Goal: Transaction & Acquisition: Book appointment/travel/reservation

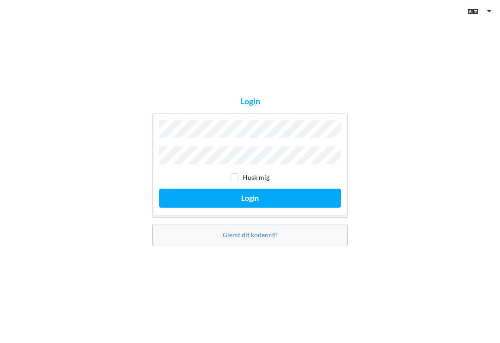
click at [250, 202] on button "Login" at bounding box center [249, 197] width 181 height 19
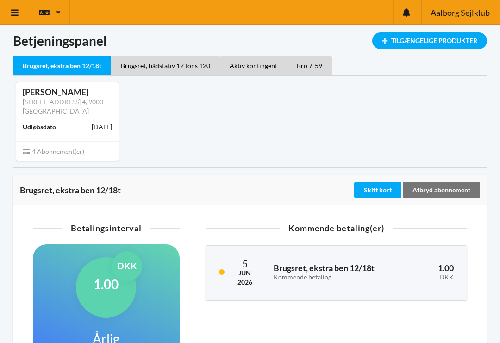
click at [14, 10] on icon at bounding box center [15, 12] width 10 height 8
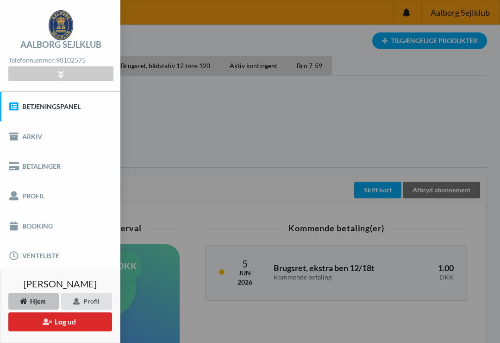
click at [27, 222] on link "Booking" at bounding box center [60, 226] width 120 height 30
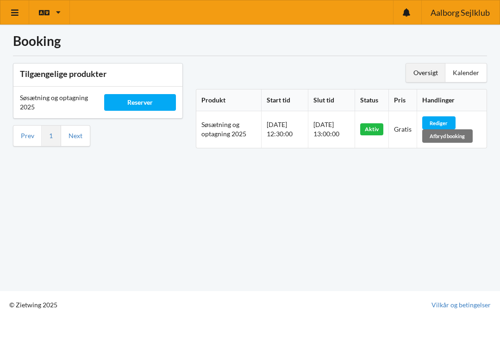
click at [463, 137] on div "Afbryd booking" at bounding box center [447, 135] width 50 height 13
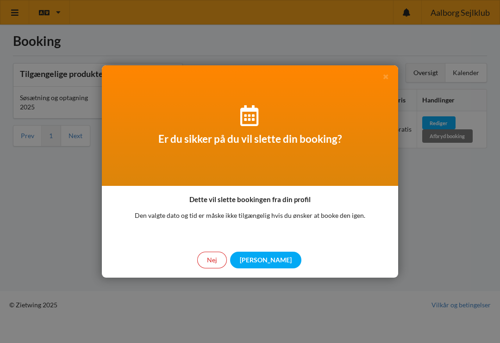
click at [267, 258] on div "[PERSON_NAME]" at bounding box center [265, 259] width 71 height 17
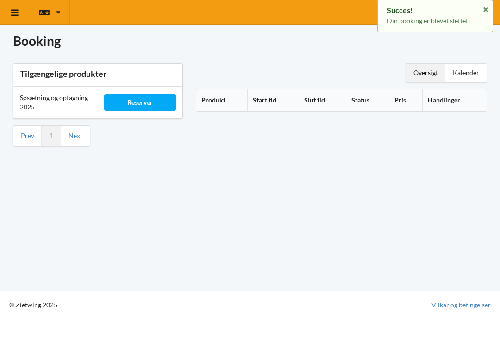
click at [9, 13] on link at bounding box center [14, 12] width 29 height 24
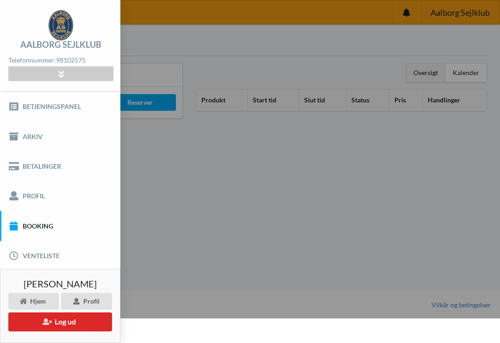
click at [26, 223] on link "Booking" at bounding box center [60, 226] width 120 height 30
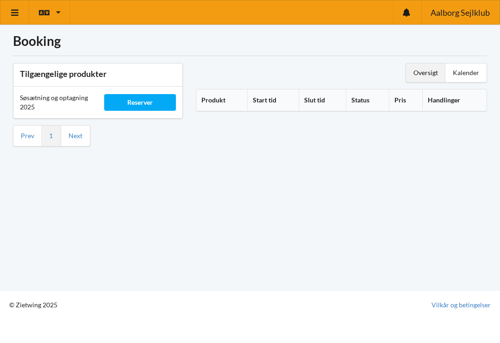
click at [141, 101] on div "Reserver" at bounding box center [139, 102] width 71 height 17
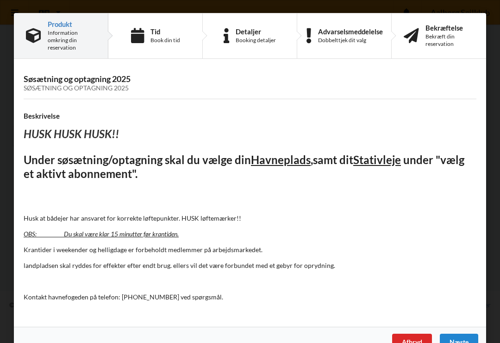
click at [461, 338] on div "Næste" at bounding box center [459, 341] width 38 height 17
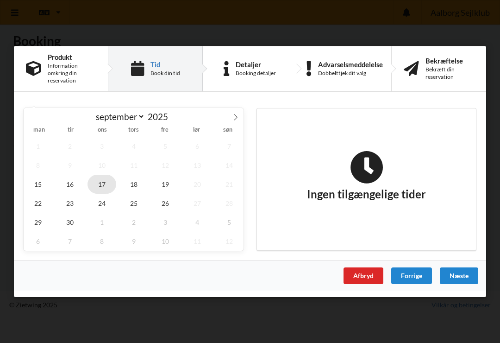
click at [100, 189] on span "17" at bounding box center [101, 184] width 29 height 19
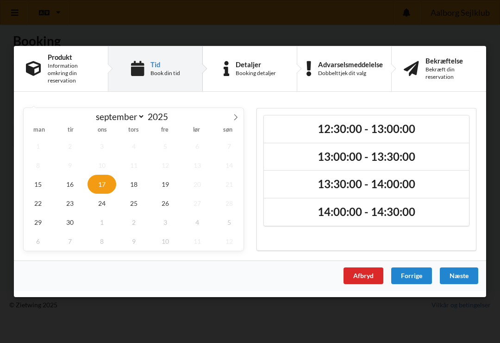
click at [415, 153] on h2 "13:00:00 - 13:30:00" at bounding box center [366, 157] width 192 height 14
click at [461, 276] on div "Næste" at bounding box center [459, 275] width 38 height 17
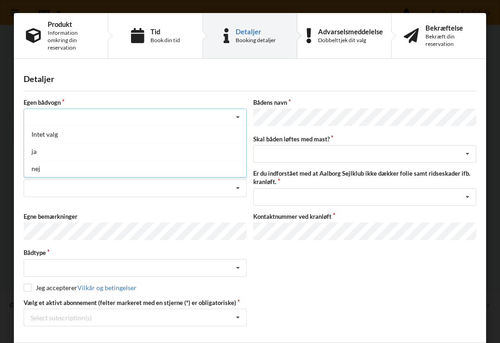
click at [45, 169] on div "nej" at bounding box center [135, 168] width 222 height 17
click at [37, 187] on div "Optagning" at bounding box center [135, 187] width 222 height 17
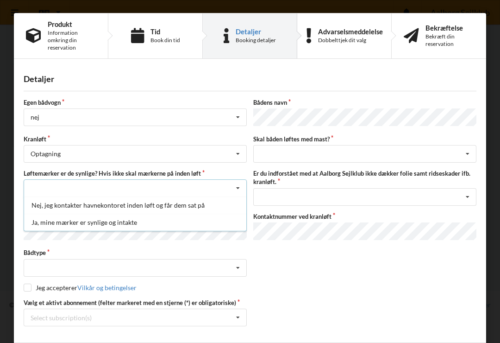
click at [54, 225] on div "Ja, mine mærker er synlige og intakte" at bounding box center [135, 221] width 222 height 17
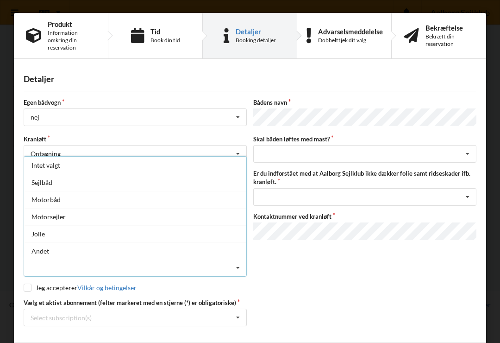
click at [36, 180] on div "Sejlbåd" at bounding box center [135, 182] width 222 height 17
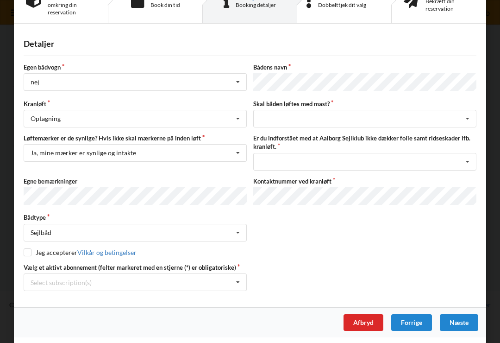
scroll to position [35, 0]
click at [25, 254] on input "checkbox" at bounding box center [28, 253] width 8 height 8
checkbox input "true"
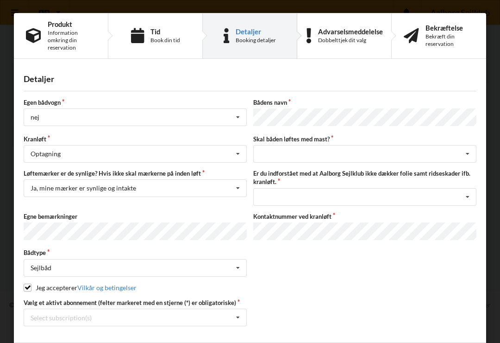
scroll to position [0, 0]
click at [469, 149] on icon at bounding box center [468, 153] width 14 height 17
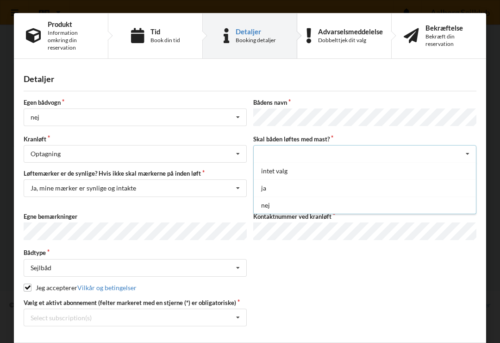
click at [388, 201] on div "nej" at bounding box center [365, 204] width 222 height 17
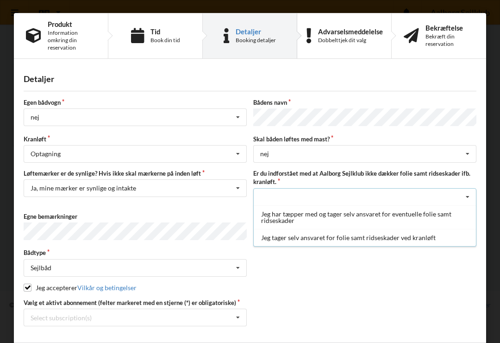
click at [413, 233] on div "Jeg tager selv ansvaret for folie samt ridseskader ved kranløft" at bounding box center [365, 237] width 222 height 17
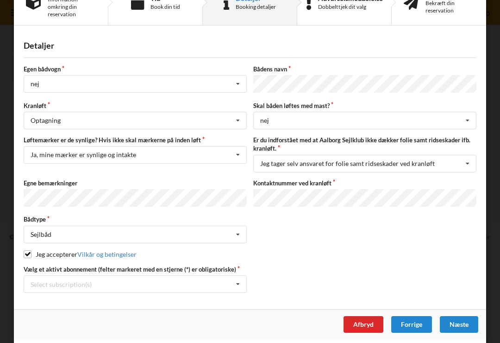
scroll to position [33, 0]
click at [470, 318] on div "Næste" at bounding box center [459, 324] width 38 height 17
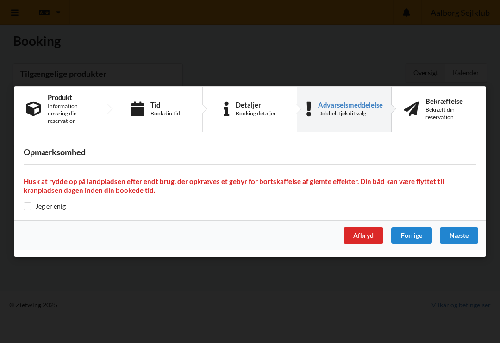
scroll to position [0, 0]
click at [461, 231] on div "Næste" at bounding box center [459, 235] width 38 height 17
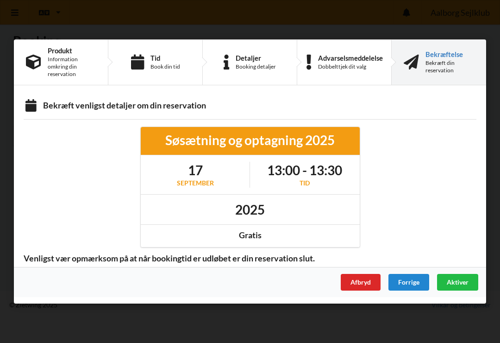
click at [462, 278] on span "Aktiver" at bounding box center [458, 282] width 22 height 8
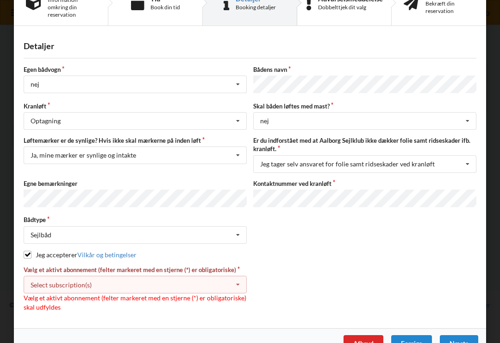
click at [63, 281] on div "Select subscription(s)" at bounding box center [61, 285] width 61 height 8
click at [434, 250] on div "Jeg accepterer Vilkår og betingelser" at bounding box center [250, 254] width 453 height 9
click at [103, 279] on div "Select subscription(s) Brugsret, ekstra ben 12/18t Brugsret, bådstativ 12 tons …" at bounding box center [135, 284] width 223 height 18
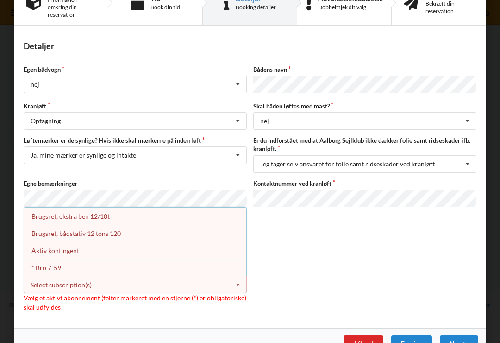
click at [47, 267] on div "* Bro 7-59" at bounding box center [135, 267] width 222 height 17
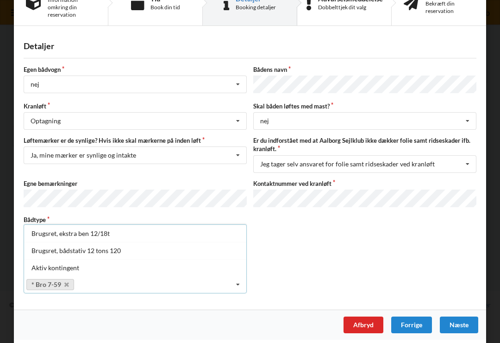
click at [236, 287] on icon at bounding box center [238, 284] width 14 height 17
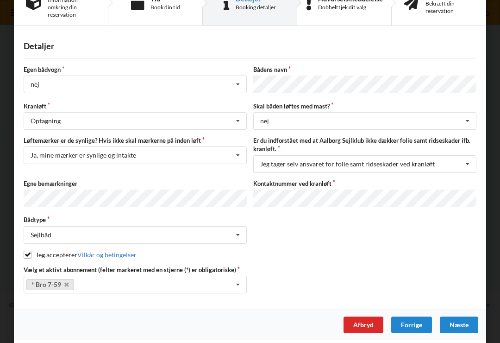
click at [461, 316] on div "Næste" at bounding box center [459, 324] width 38 height 17
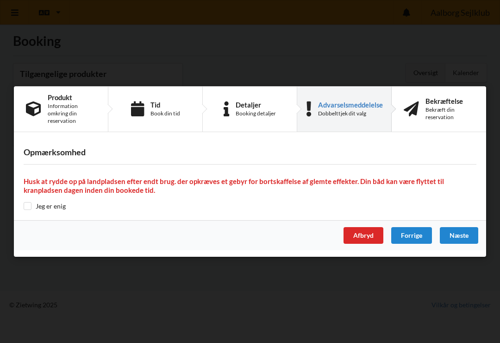
click at [24, 204] on input "checkbox" at bounding box center [28, 206] width 8 height 8
checkbox input "true"
click at [460, 232] on div "Næste" at bounding box center [459, 235] width 38 height 17
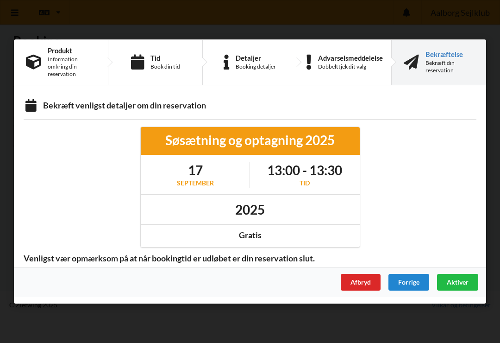
click at [465, 282] on span "Aktiver" at bounding box center [458, 282] width 22 height 8
